Goal: Task Accomplishment & Management: Use online tool/utility

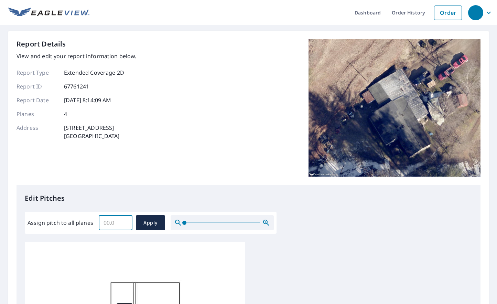
drag, startPoint x: 109, startPoint y: 222, endPoint x: 121, endPoint y: 219, distance: 12.4
click at [109, 222] on input "Assign pitch to all planes" at bounding box center [116, 222] width 34 height 19
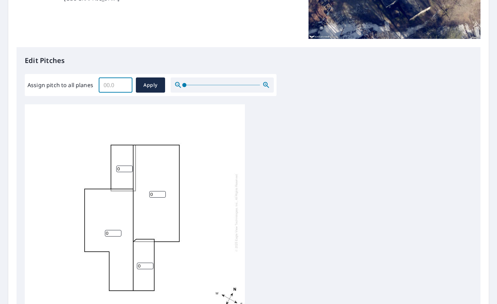
scroll to position [2, 0]
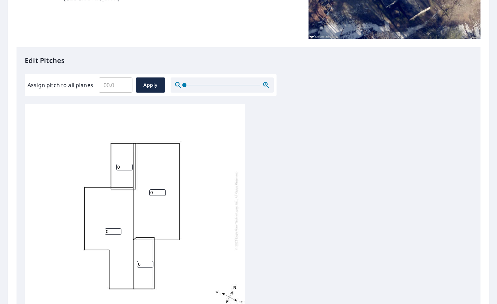
drag, startPoint x: 120, startPoint y: 167, endPoint x: 104, endPoint y: 168, distance: 16.9
click at [104, 168] on div "0 0 0 0" at bounding box center [135, 211] width 220 height 216
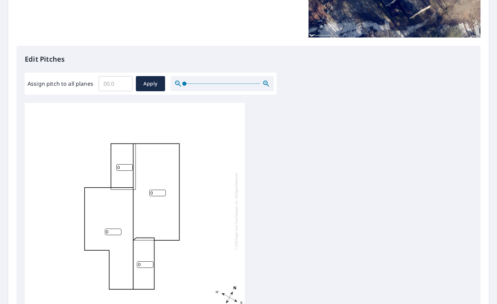
scroll to position [140, 0]
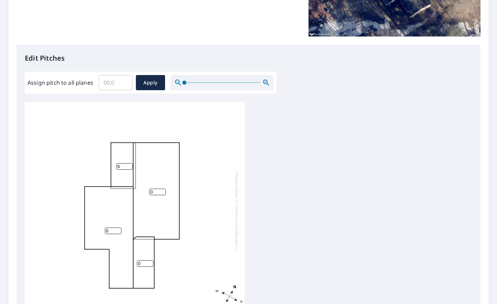
type input "6"
drag, startPoint x: 96, startPoint y: 230, endPoint x: 89, endPoint y: 229, distance: 7.3
click at [89, 229] on div "0 0 6 0" at bounding box center [135, 210] width 220 height 216
type input "4"
click at [150, 82] on span "Apply" at bounding box center [150, 82] width 18 height 9
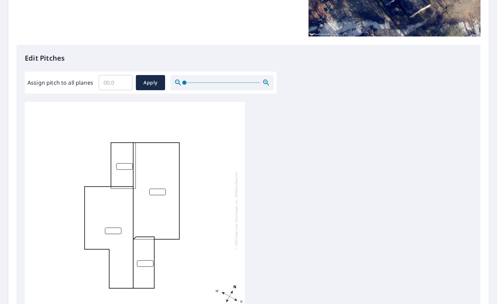
click at [124, 168] on input "number" at bounding box center [124, 166] width 17 height 7
type input "6"
click at [108, 229] on input "number" at bounding box center [113, 231] width 17 height 7
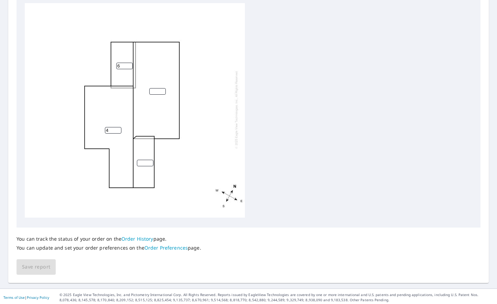
scroll to position [241, 0]
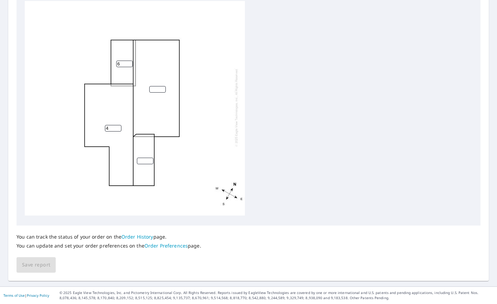
type input "4"
click at [186, 168] on div "4 6" at bounding box center [135, 107] width 220 height 216
drag, startPoint x: 139, startPoint y: 162, endPoint x: 152, endPoint y: 160, distance: 14.0
click at [139, 163] on input "number" at bounding box center [145, 161] width 17 height 7
type input "0"
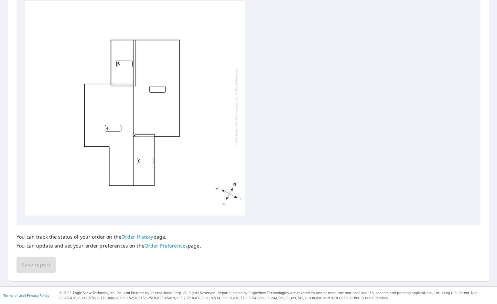
click at [156, 87] on input "number" at bounding box center [157, 89] width 17 height 7
type input "0"
click at [36, 262] on span "Save report" at bounding box center [36, 265] width 28 height 9
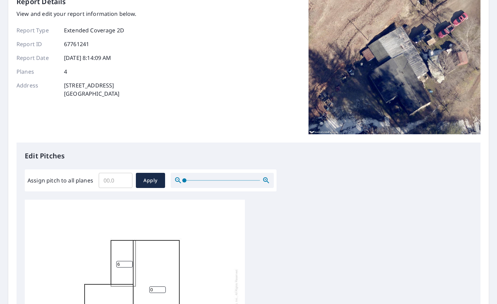
scroll to position [0, 0]
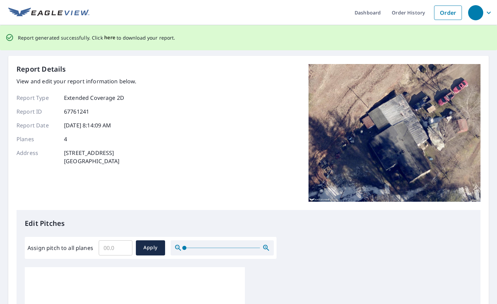
click at [107, 38] on span "here" at bounding box center [109, 37] width 11 height 9
